Goal: Task Accomplishment & Management: Use online tool/utility

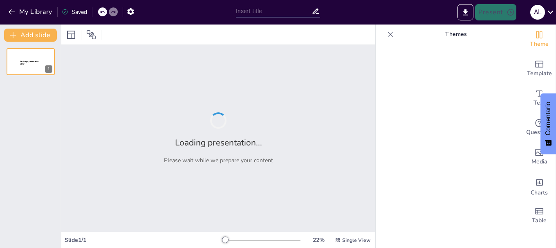
type input "Descubriendo la Lógica Simbólica: Una Guía Práctica para Estudiantes"
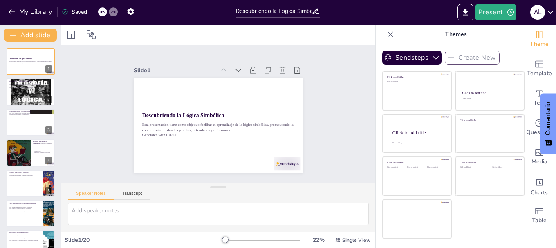
checkbox input "true"
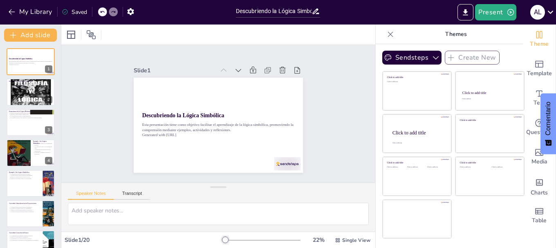
checkbox input "true"
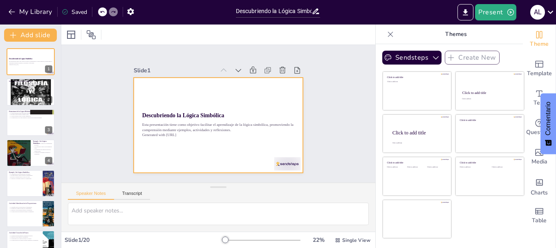
checkbox input "true"
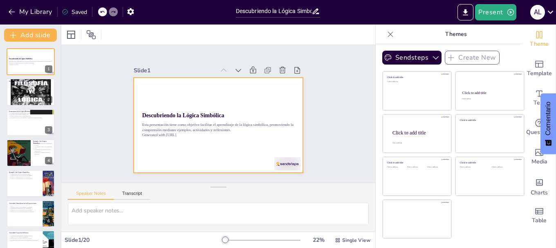
checkbox input "true"
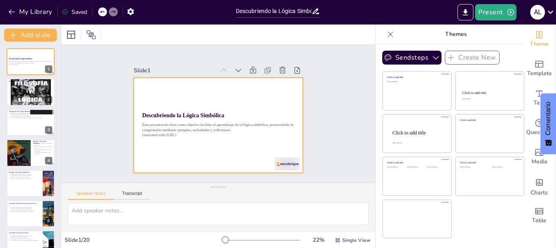
checkbox input "true"
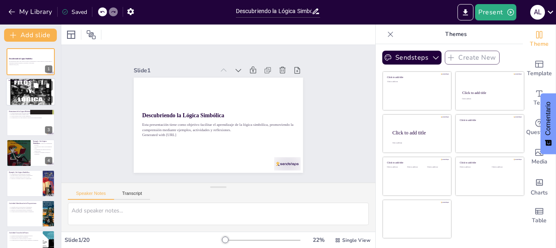
checkbox input "true"
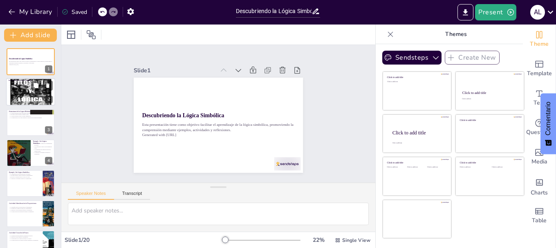
checkbox input "true"
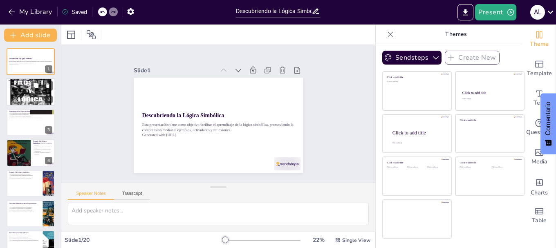
click at [25, 95] on div at bounding box center [30, 92] width 49 height 65
type textarea "La utilización de símbolos en la lógica simbólica es fundamental para represent…"
checkbox input "true"
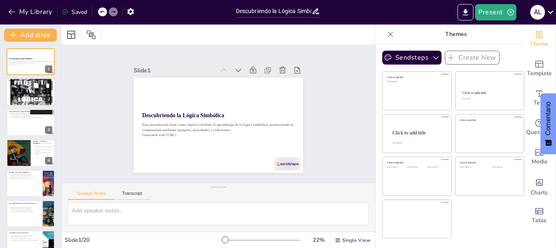
checkbox input "true"
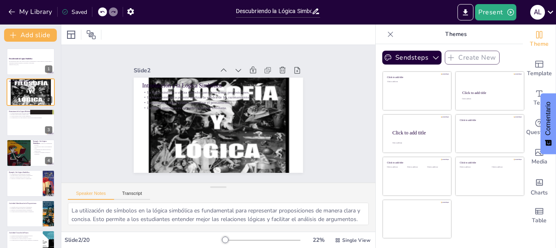
checkbox input "true"
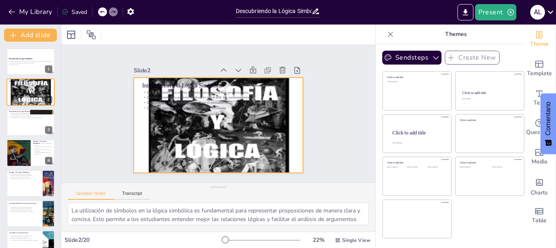
checkbox input "true"
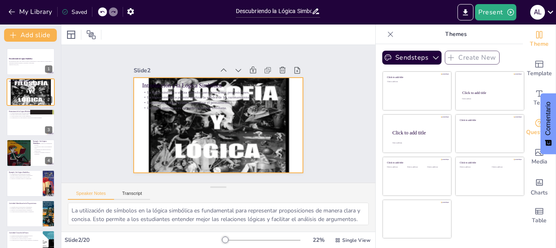
checkbox input "true"
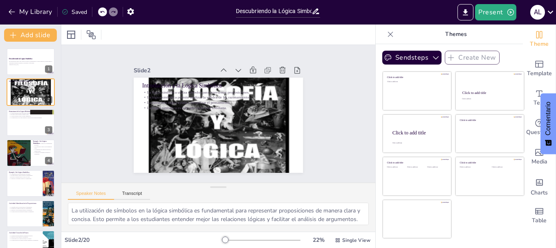
click at [386, 34] on icon at bounding box center [390, 34] width 8 height 8
checkbox input "true"
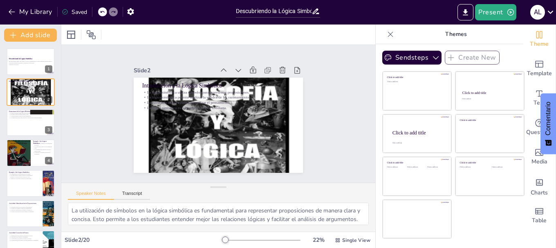
checkbox input "true"
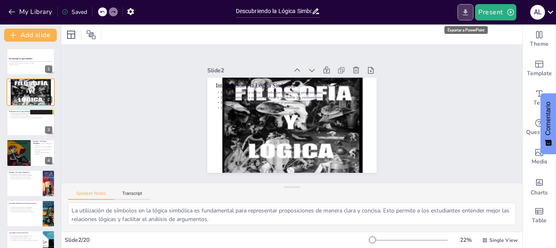
click at [469, 12] on icon "Export to PowerPoint" at bounding box center [465, 12] width 9 height 9
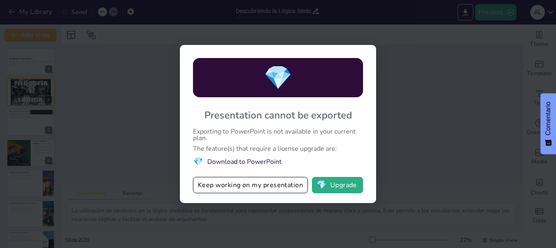
click at [275, 164] on li "💎 Download to PowerPoint" at bounding box center [278, 161] width 170 height 11
click at [318, 184] on span "💎" at bounding box center [322, 185] width 10 height 8
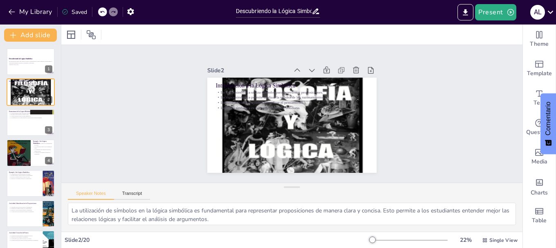
checkbox input "true"
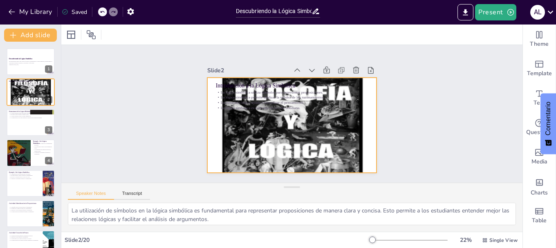
checkbox input "true"
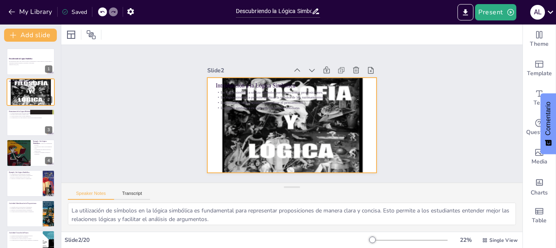
checkbox input "true"
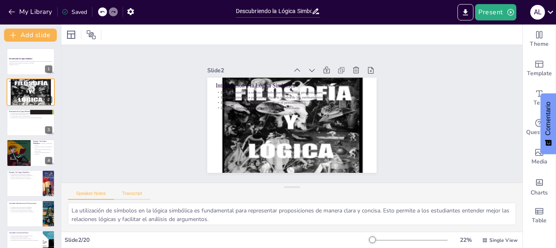
click at [138, 197] on button "Transcript" at bounding box center [132, 195] width 36 height 9
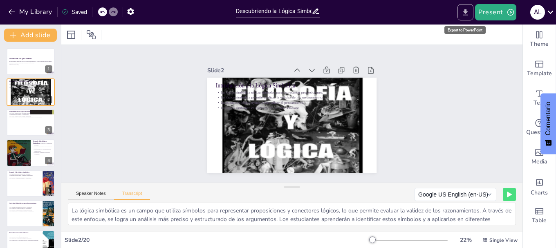
click at [468, 10] on icon "Export to PowerPoint" at bounding box center [465, 12] width 9 height 9
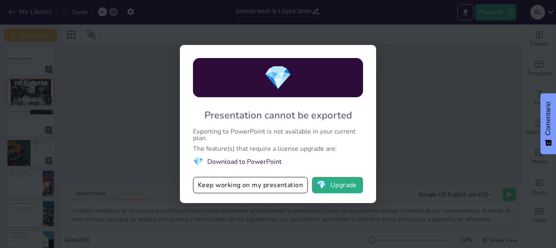
click at [258, 160] on li "💎 Download to PowerPoint" at bounding box center [278, 161] width 170 height 11
drag, startPoint x: 258, startPoint y: 160, endPoint x: 269, endPoint y: 184, distance: 26.0
click at [269, 184] on div "💎 Presentation cannot be exported Exporting to PowerPoint is not available in y…" at bounding box center [278, 124] width 196 height 158
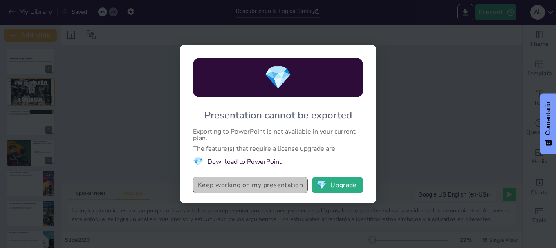
click at [269, 184] on button "Keep working on my presentation" at bounding box center [250, 185] width 115 height 16
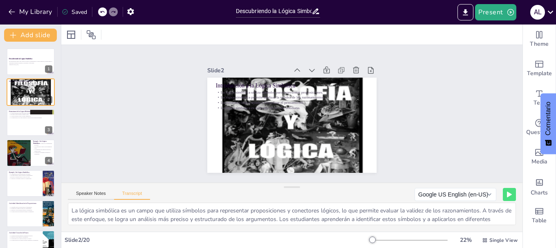
checkbox input "true"
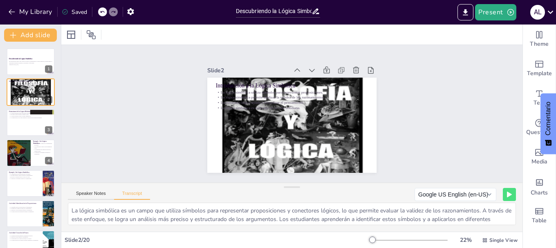
checkbox input "true"
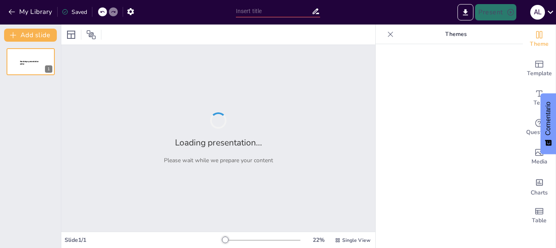
type input "Descubriendo la Lógica Simbólica: Una Guía Práctica para Estudiantes"
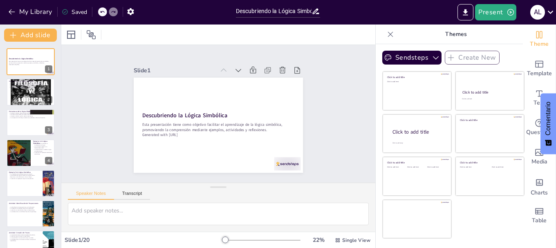
checkbox input "true"
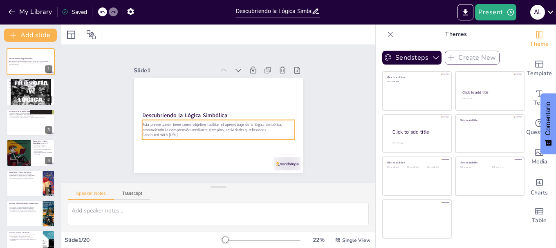
checkbox input "true"
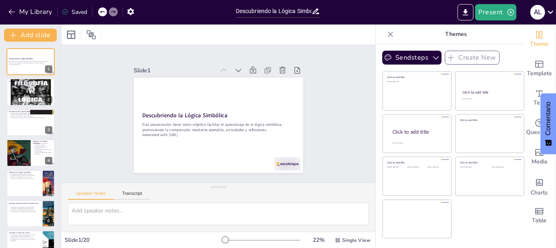
checkbox input "true"
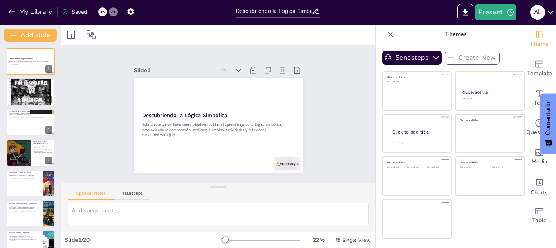
checkbox input "true"
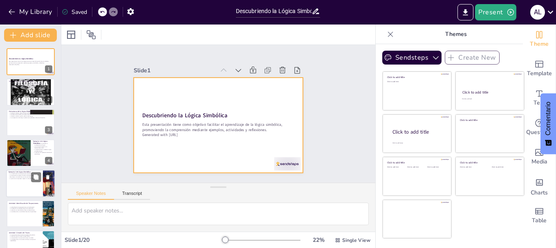
checkbox input "true"
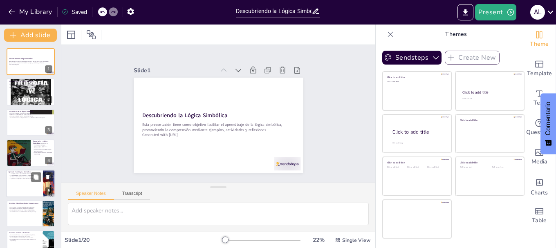
checkbox input "true"
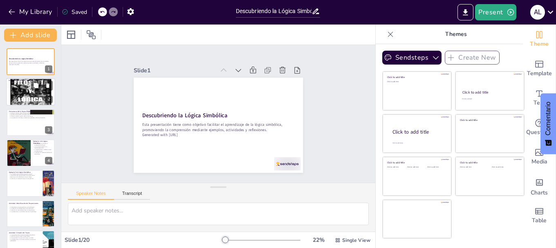
checkbox input "true"
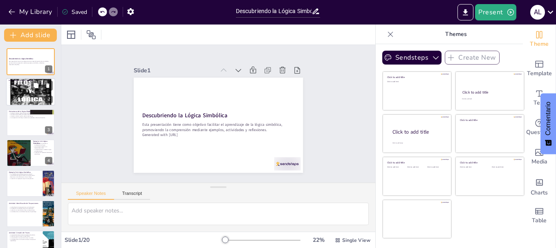
click at [47, 98] on div "2" at bounding box center [48, 99] width 7 height 7
type textarea "La utilización de símbolos en la lógica simbólica es fundamental para represent…"
checkbox input "true"
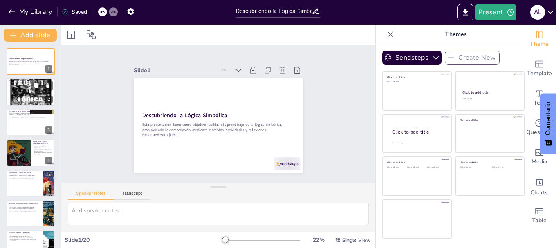
checkbox input "true"
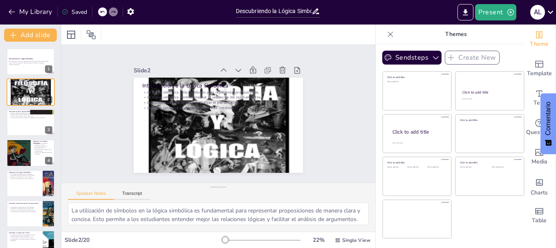
checkbox input "true"
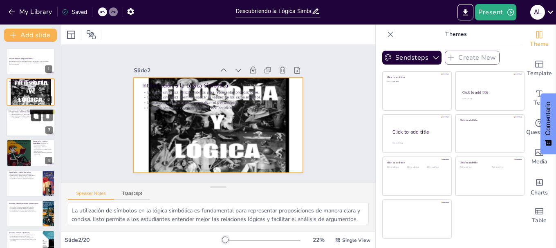
checkbox input "true"
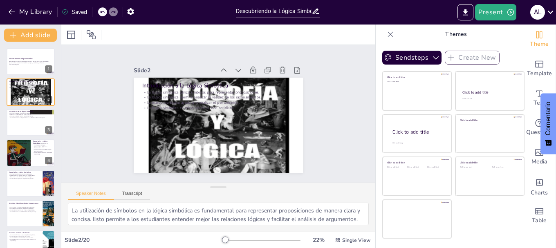
checkbox input "true"
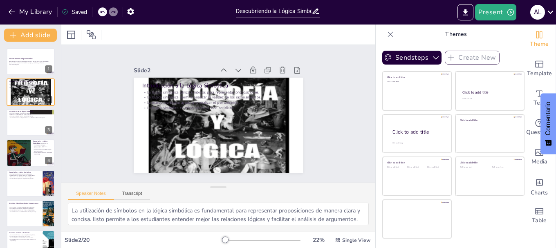
checkbox input "true"
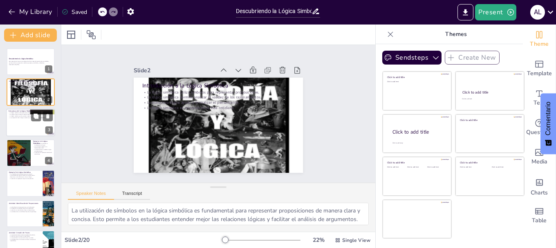
checkbox input "true"
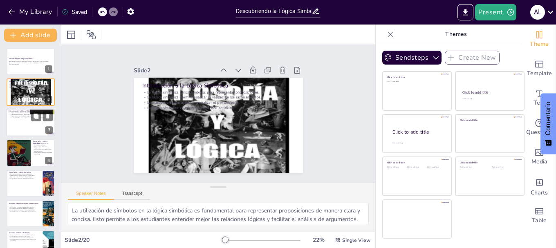
checkbox input "true"
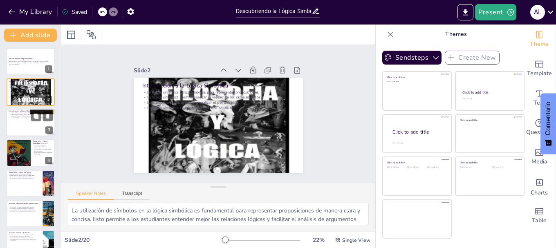
checkbox input "true"
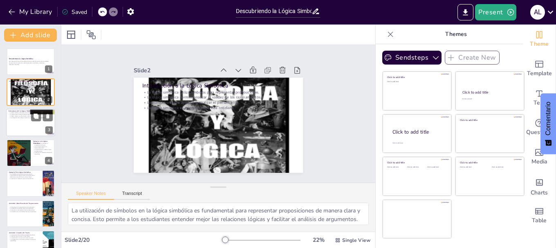
click at [24, 116] on p "La lógica moderna ayuda a evaluar argumentos." at bounding box center [31, 116] width 44 height 2
type textarea "Las estructuras abstractas son fundamentales en la lógica moderna, ya que permi…"
checkbox input "true"
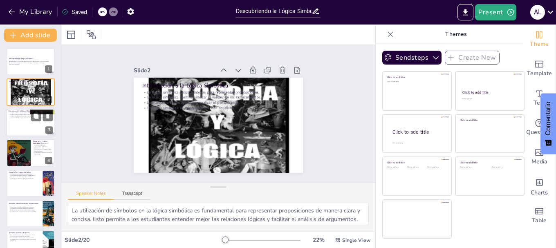
checkbox input "true"
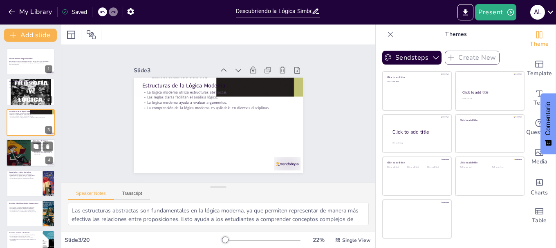
checkbox input "true"
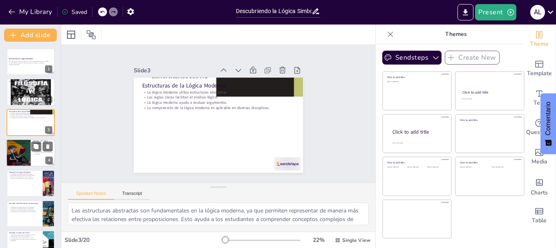
checkbox input "true"
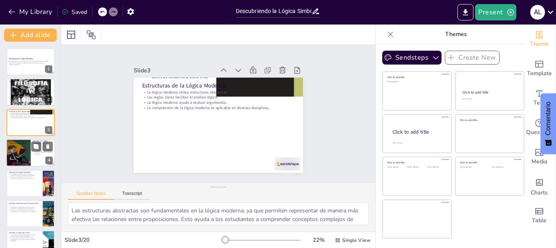
checkbox input "true"
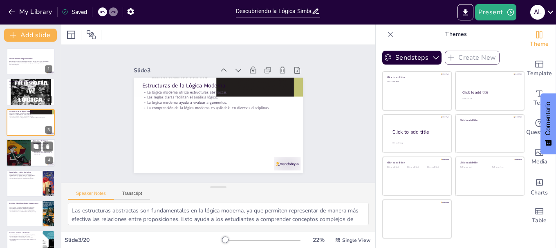
checkbox input "true"
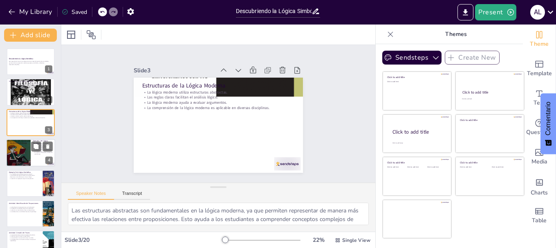
click at [25, 140] on div at bounding box center [18, 153] width 25 height 33
type textarea "La traducción de proposiciones a símbolos es un paso crucial en el aprendizaje …"
checkbox input "true"
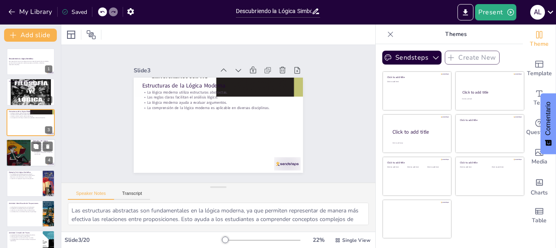
checkbox input "true"
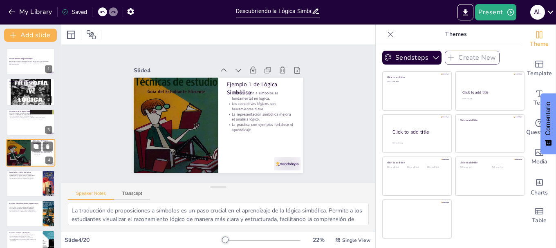
scroll to position [8, 0]
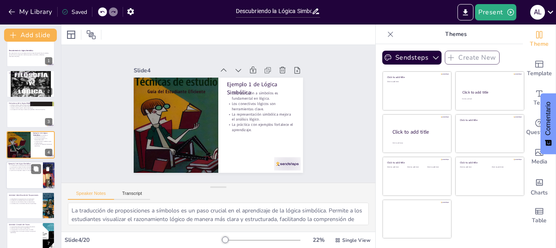
checkbox input "true"
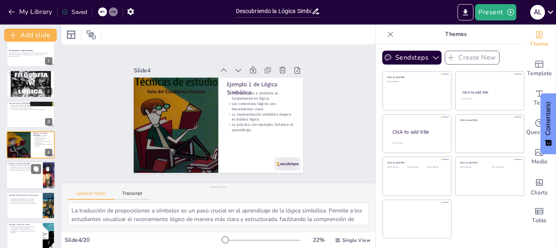
checkbox input "true"
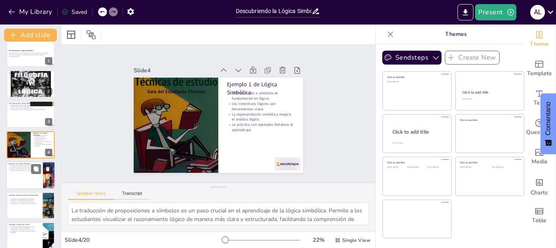
checkbox input "true"
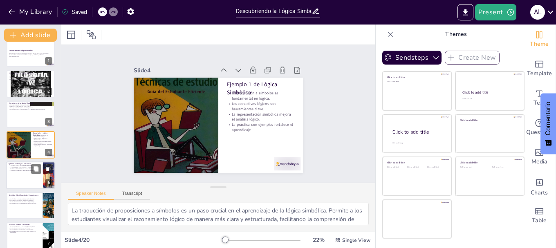
click at [30, 180] on div at bounding box center [30, 176] width 49 height 28
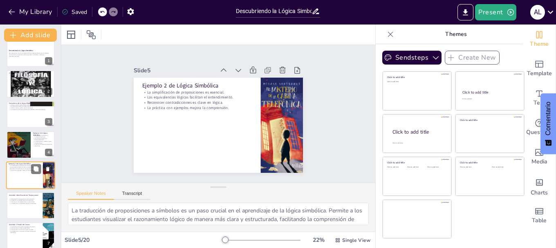
type textarea "La simplificación de proposiciones permite a los estudiantes identificar contra…"
checkbox input "true"
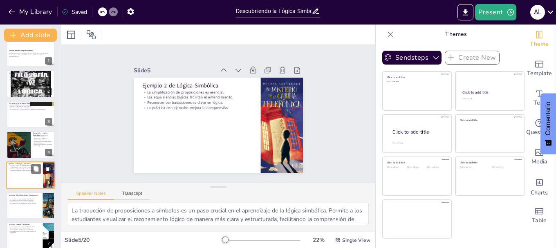
checkbox input "true"
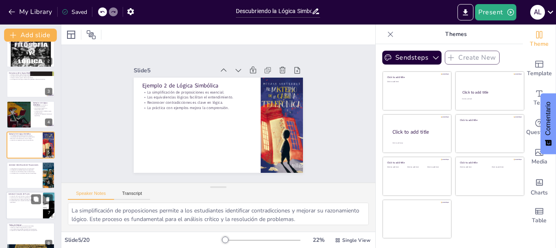
checkbox input "true"
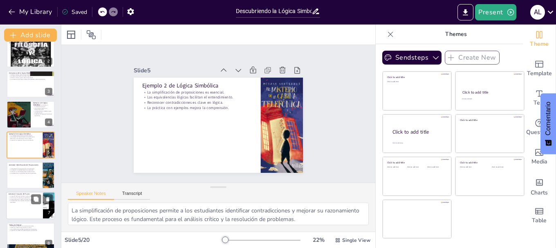
checkbox input "true"
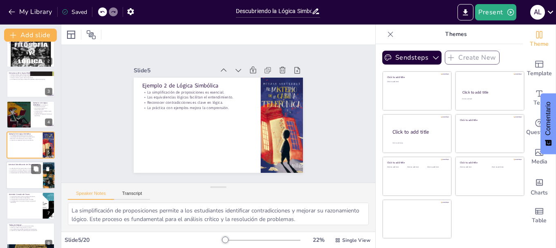
checkbox input "true"
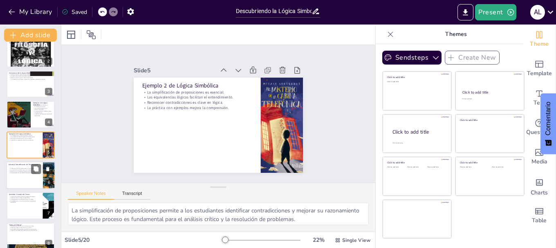
checkbox input "true"
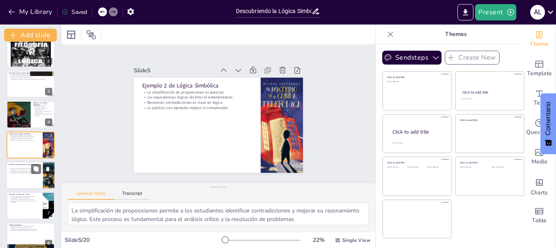
checkbox input "true"
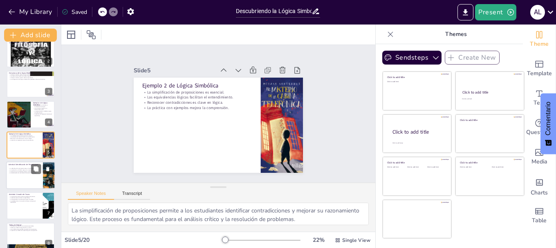
click at [24, 174] on div "La identificación de proposiciones es fundamental. La traducción a símbolos mej…" at bounding box center [25, 171] width 32 height 8
type textarea "La identificación de proposiciones es un paso crucial en el aprendizaje de la l…"
checkbox input "true"
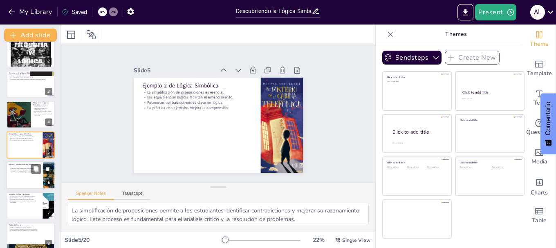
checkbox input "true"
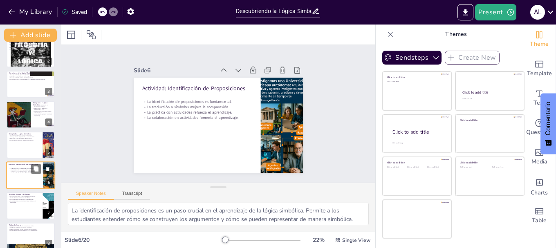
scroll to position [69, 0]
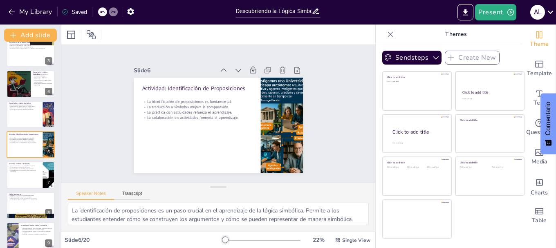
checkbox input "true"
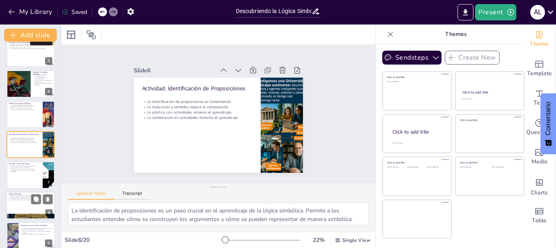
checkbox input "true"
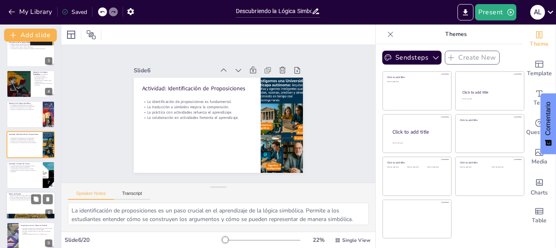
click at [24, 193] on p "Tablas de Verdad" at bounding box center [31, 194] width 44 height 2
type textarea "Las tablas de verdad son herramientas fundamentales en la lógica simbólica. Per…"
checkbox input "true"
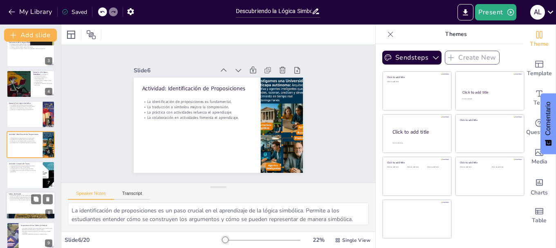
checkbox input "true"
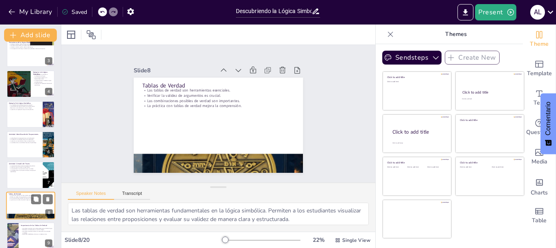
checkbox input "true"
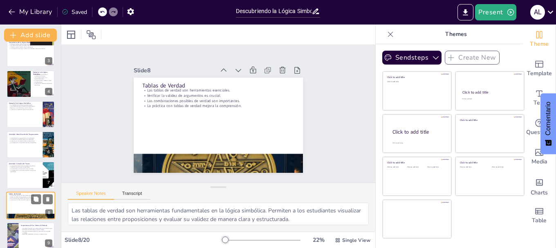
scroll to position [130, 0]
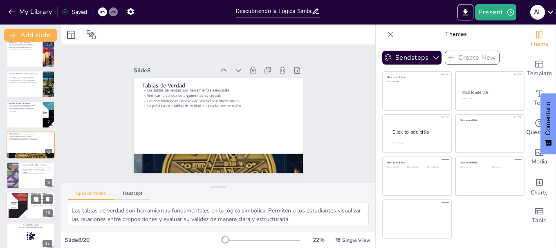
checkbox input "true"
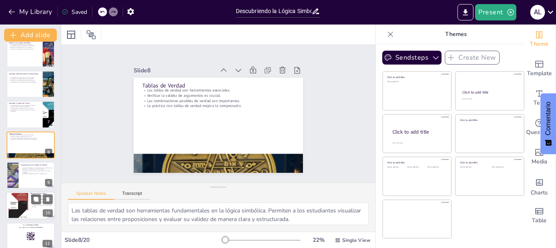
checkbox input "true"
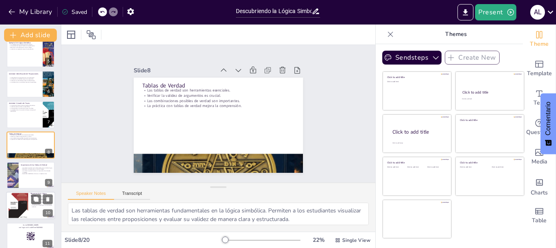
click at [27, 200] on div at bounding box center [19, 206] width 20 height 28
type textarea "La lógica simbólica es esencial para el análisis crítico, ya que permite a los …"
checkbox input "true"
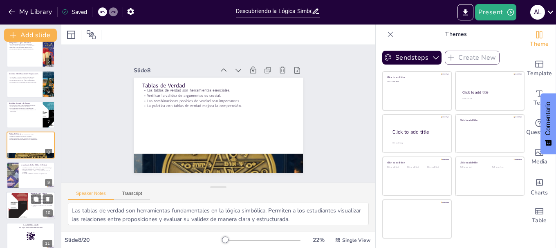
checkbox input "true"
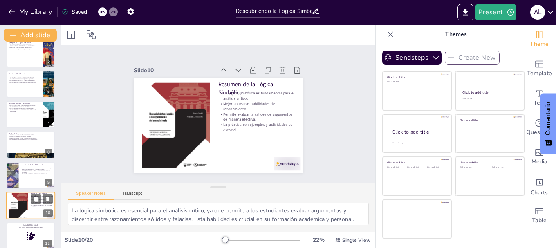
scroll to position [191, 0]
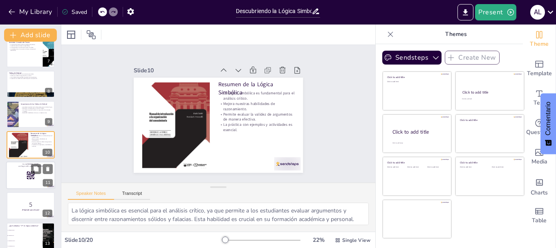
checkbox input "true"
click at [386, 33] on icon at bounding box center [390, 34] width 8 height 8
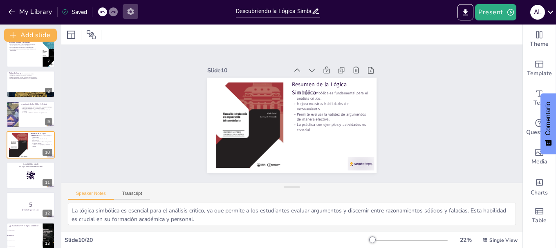
click at [129, 14] on icon "button" at bounding box center [130, 11] width 9 height 9
